Goal: Book appointment/travel/reservation

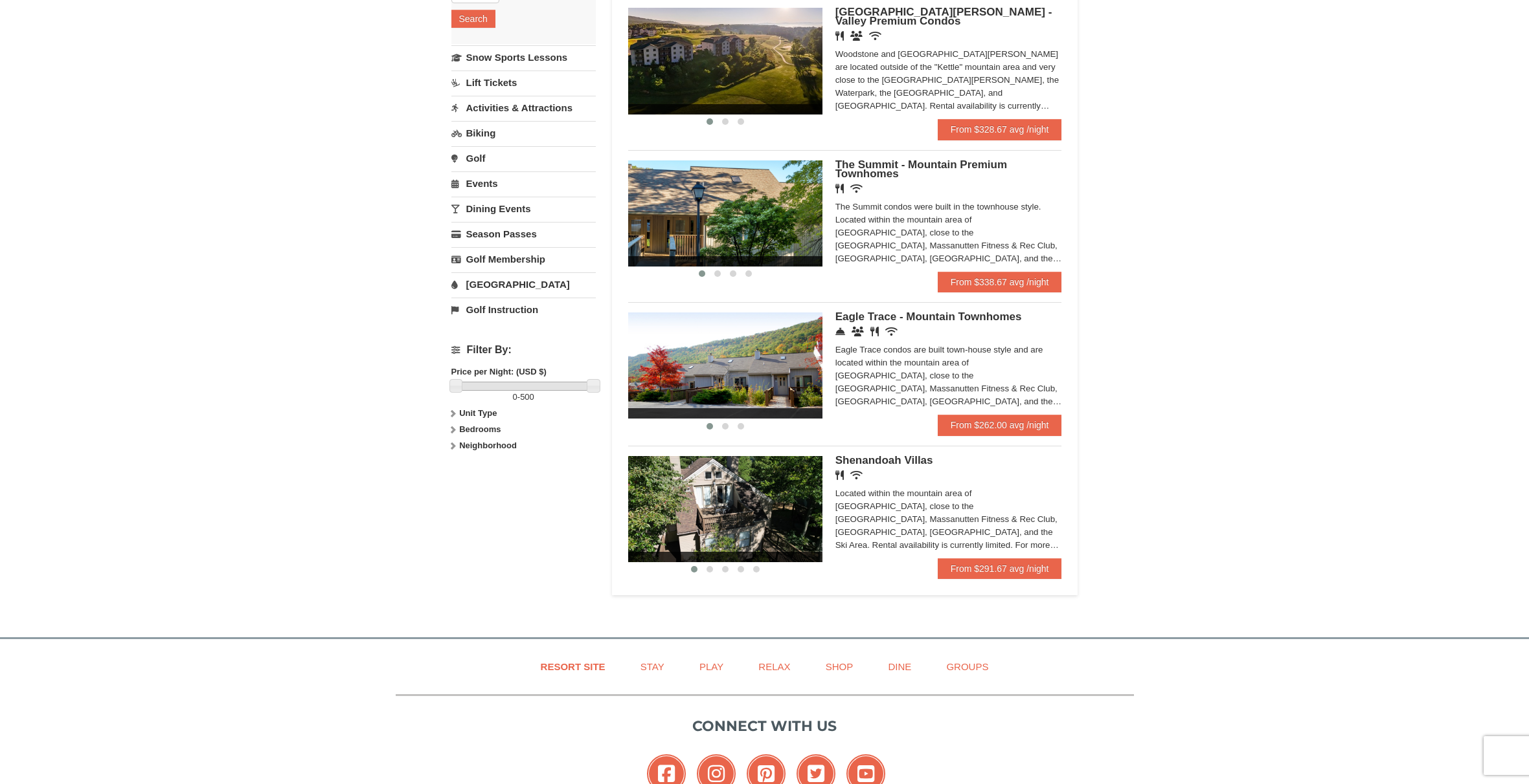
scroll to position [294, 0]
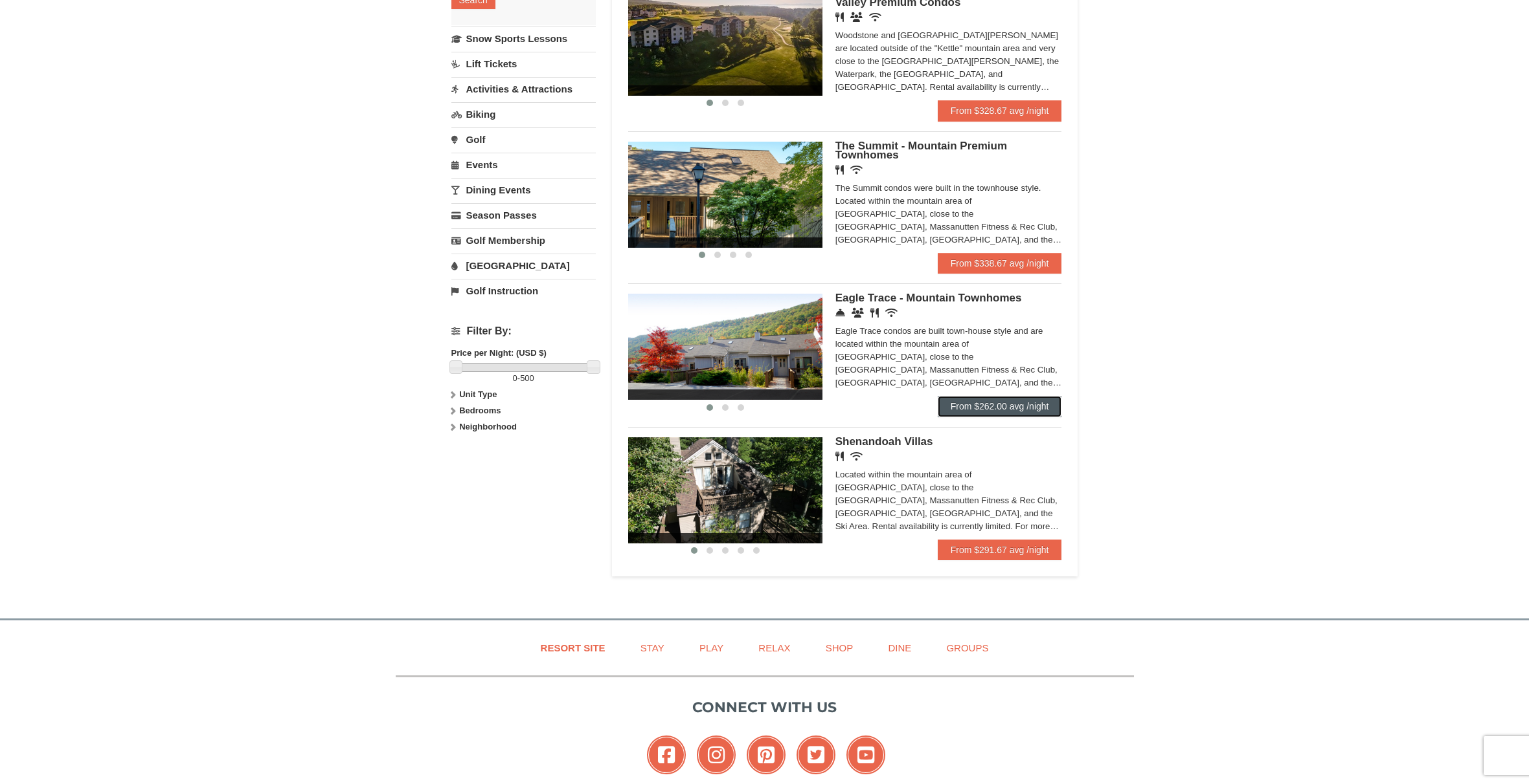
click at [1036, 410] on link "From $262.00 avg /night" at bounding box center [1000, 406] width 125 height 20
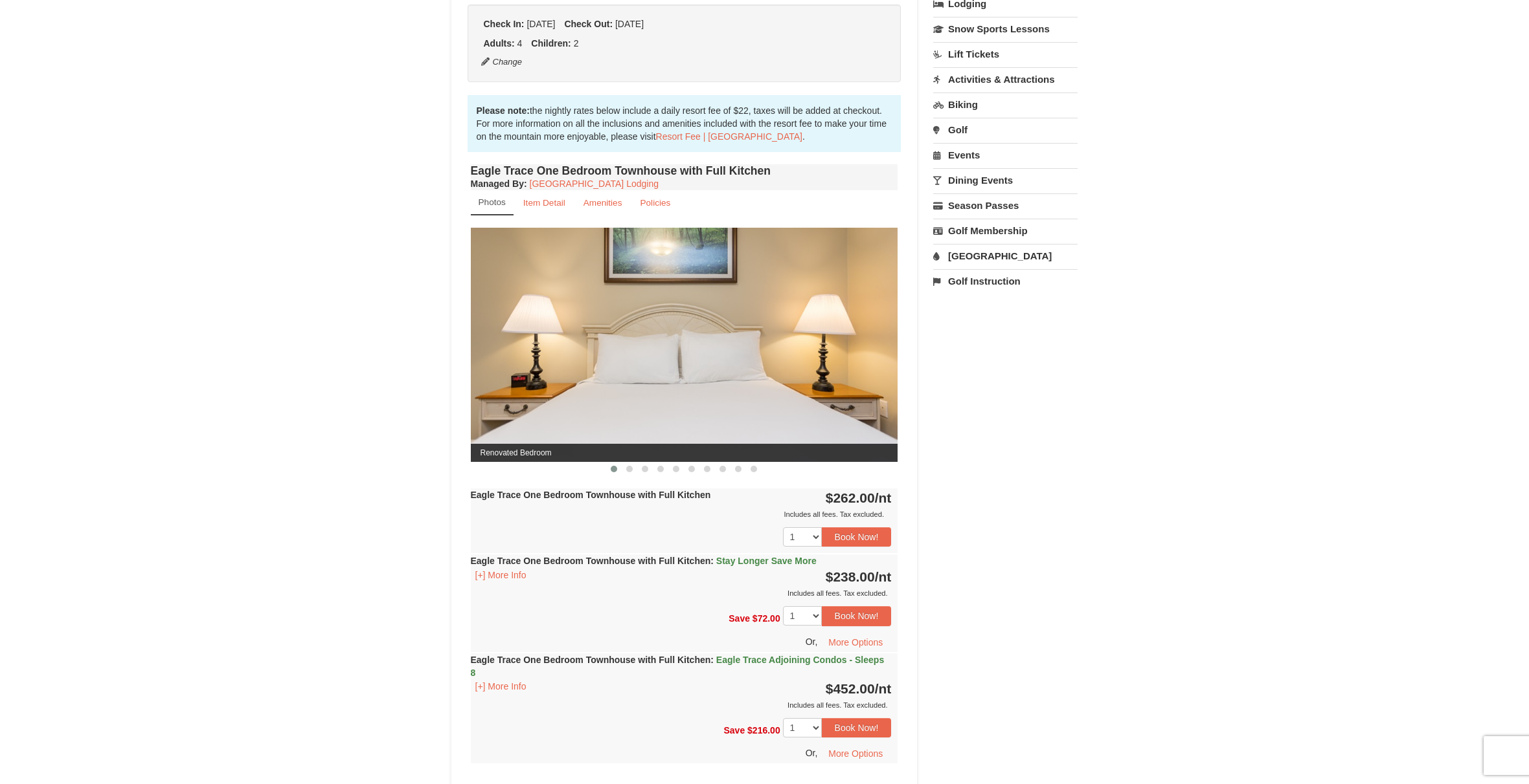
scroll to position [326, 0]
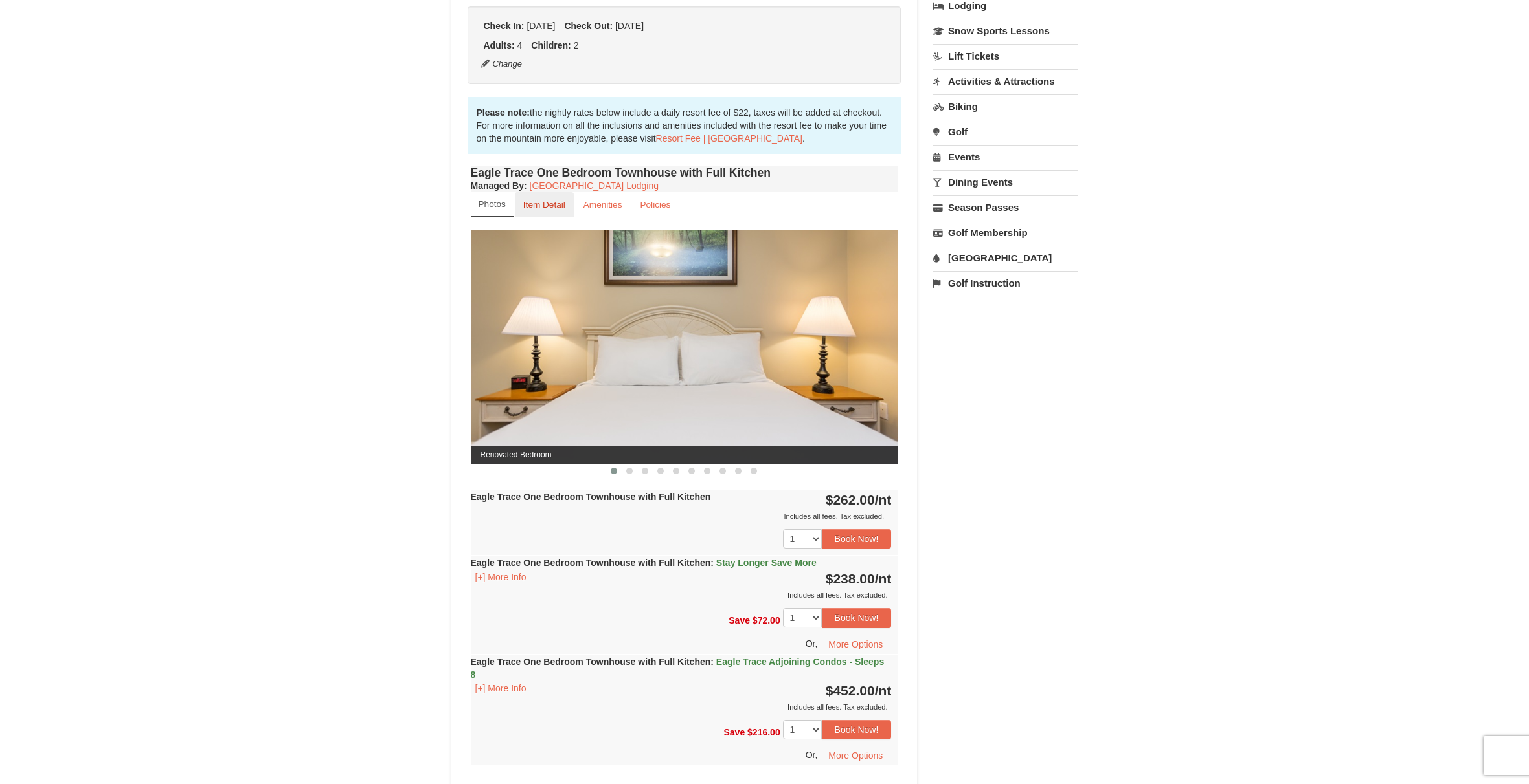
click at [531, 207] on small "Item Detail" at bounding box center [544, 205] width 42 height 10
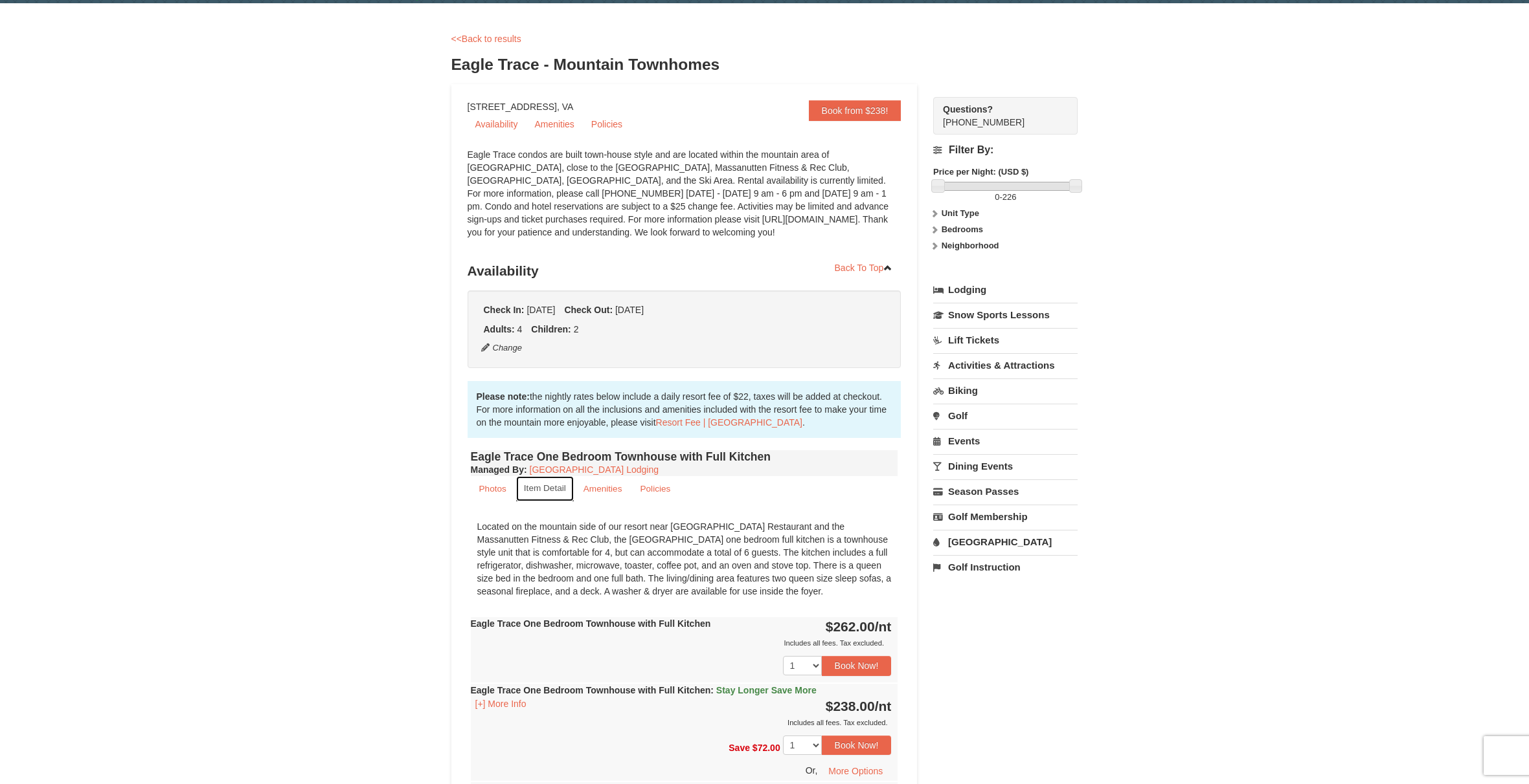
scroll to position [0, 0]
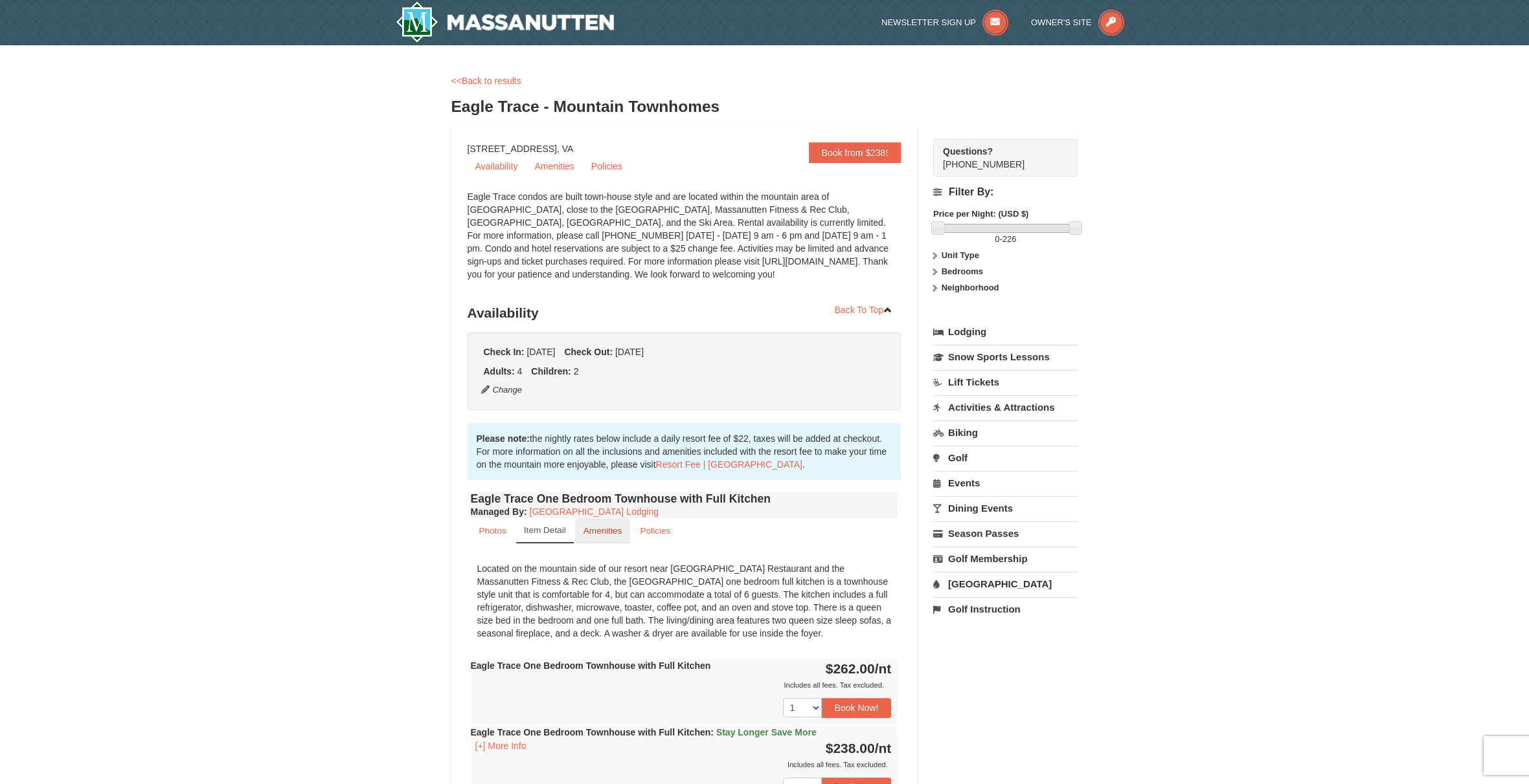
click at [599, 535] on small "Amenities" at bounding box center [602, 531] width 39 height 10
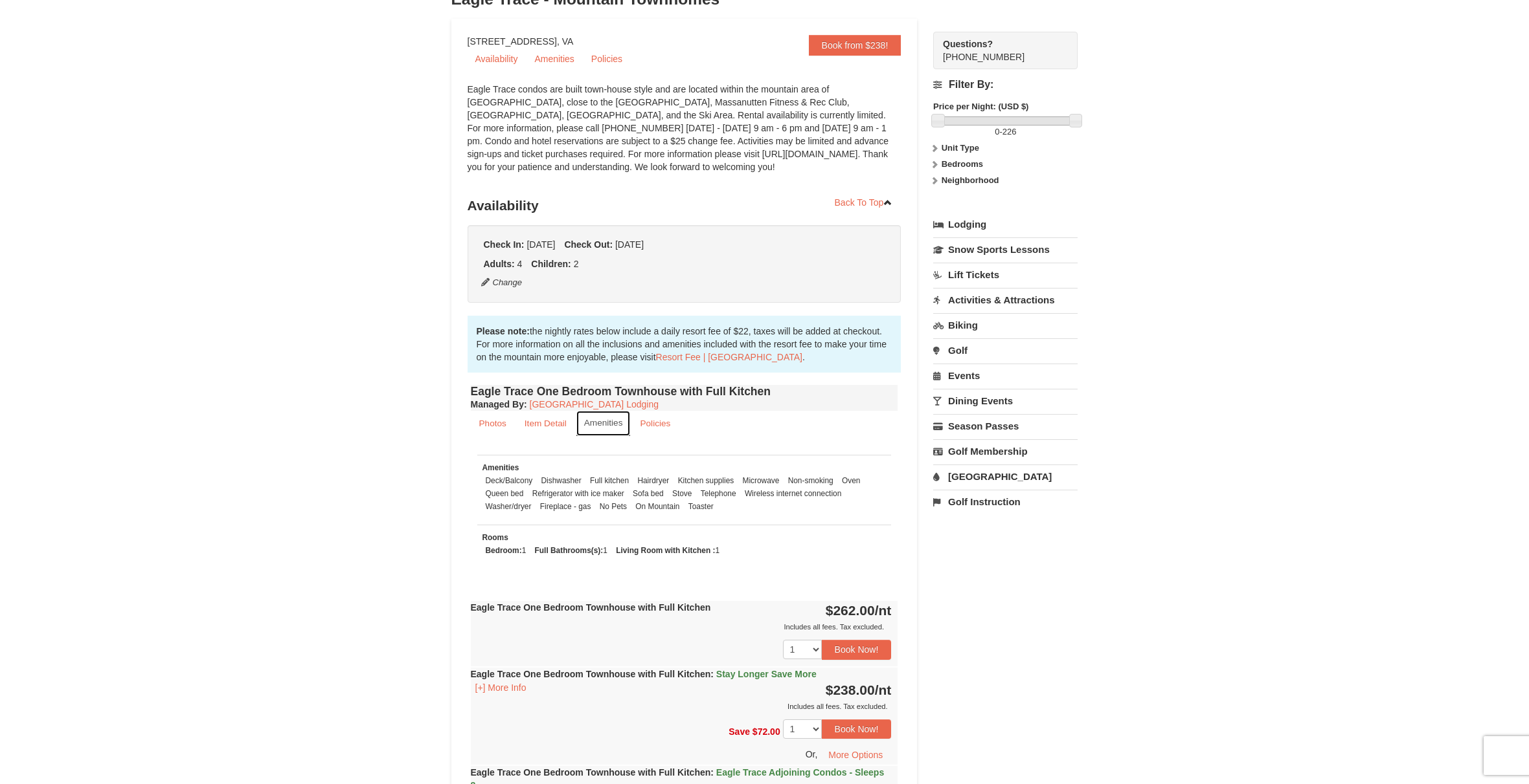
scroll to position [141, 0]
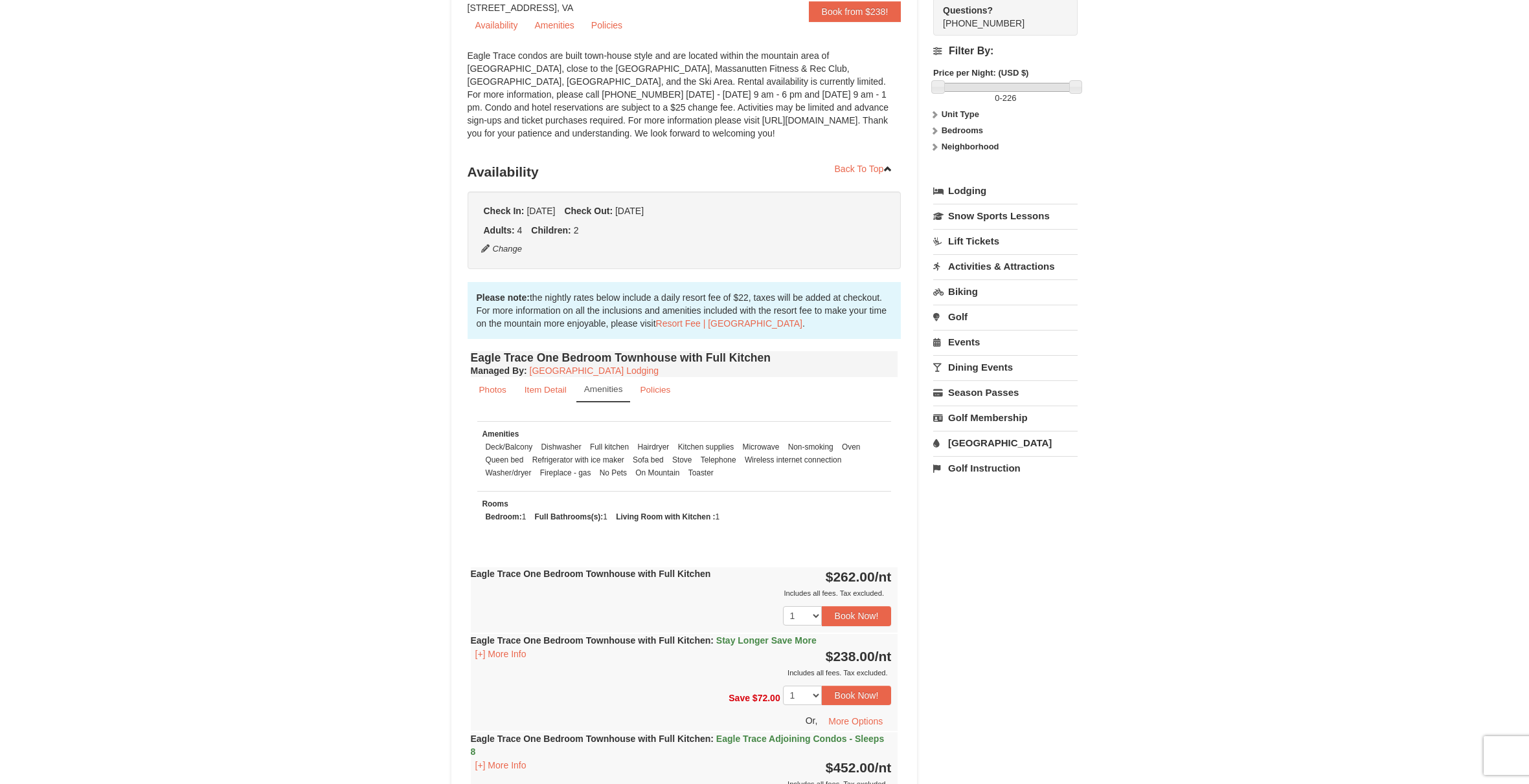
drag, startPoint x: 553, startPoint y: 518, endPoint x: 731, endPoint y: 526, distance: 178.2
click at [731, 526] on td "Rooms Bedroom: 1 Full Bathrooms(s): 1 Living Room with Kitchen : 1" at bounding box center [684, 514] width 415 height 44
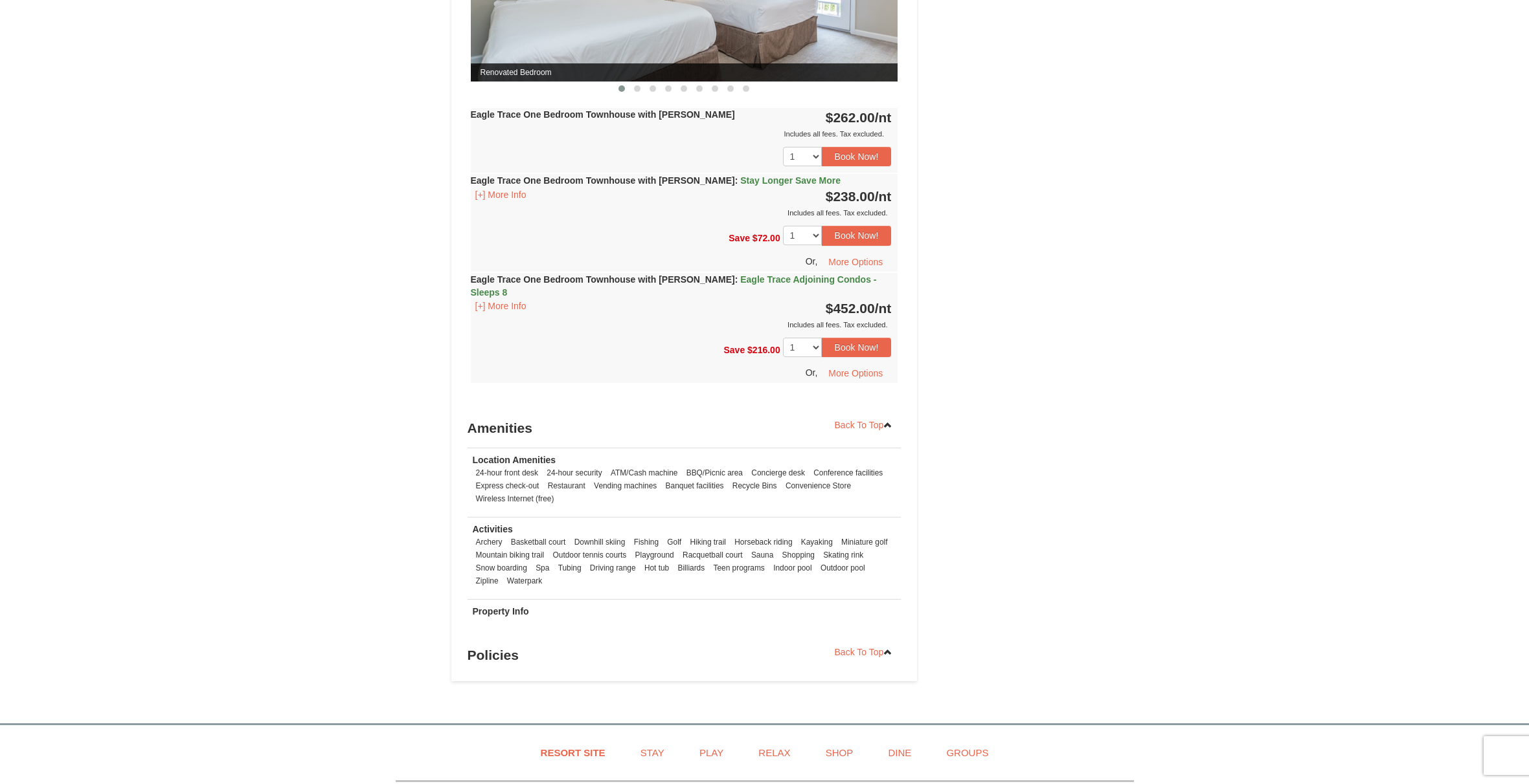
scroll to position [1465, 0]
